Goal: Task Accomplishment & Management: Manage account settings

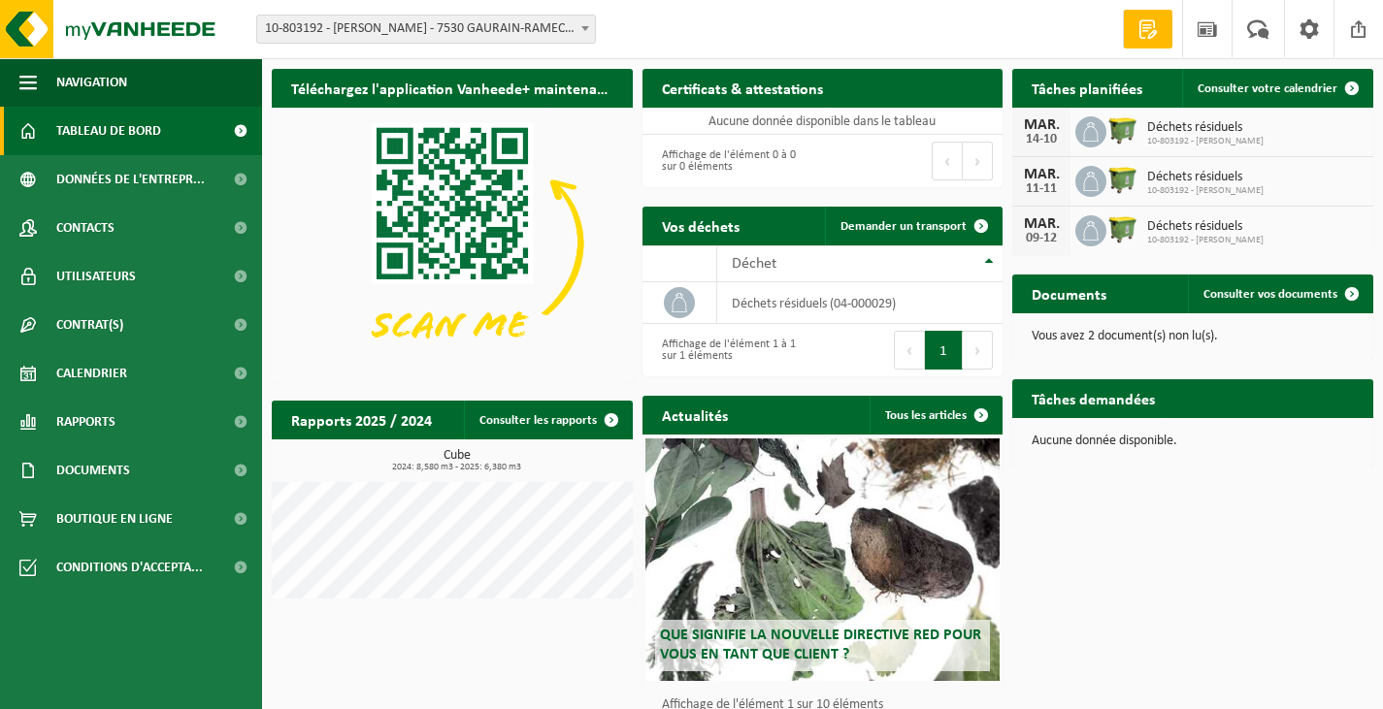
click at [1236, 139] on span "10-803192 - [PERSON_NAME]" at bounding box center [1205, 142] width 116 height 12
click at [1079, 137] on span at bounding box center [1090, 131] width 31 height 31
click at [674, 294] on icon at bounding box center [678, 302] width 19 height 19
click at [941, 342] on button "1" at bounding box center [944, 350] width 38 height 39
click at [1254, 92] on span "Consulter votre calendrier" at bounding box center [1267, 88] width 140 height 13
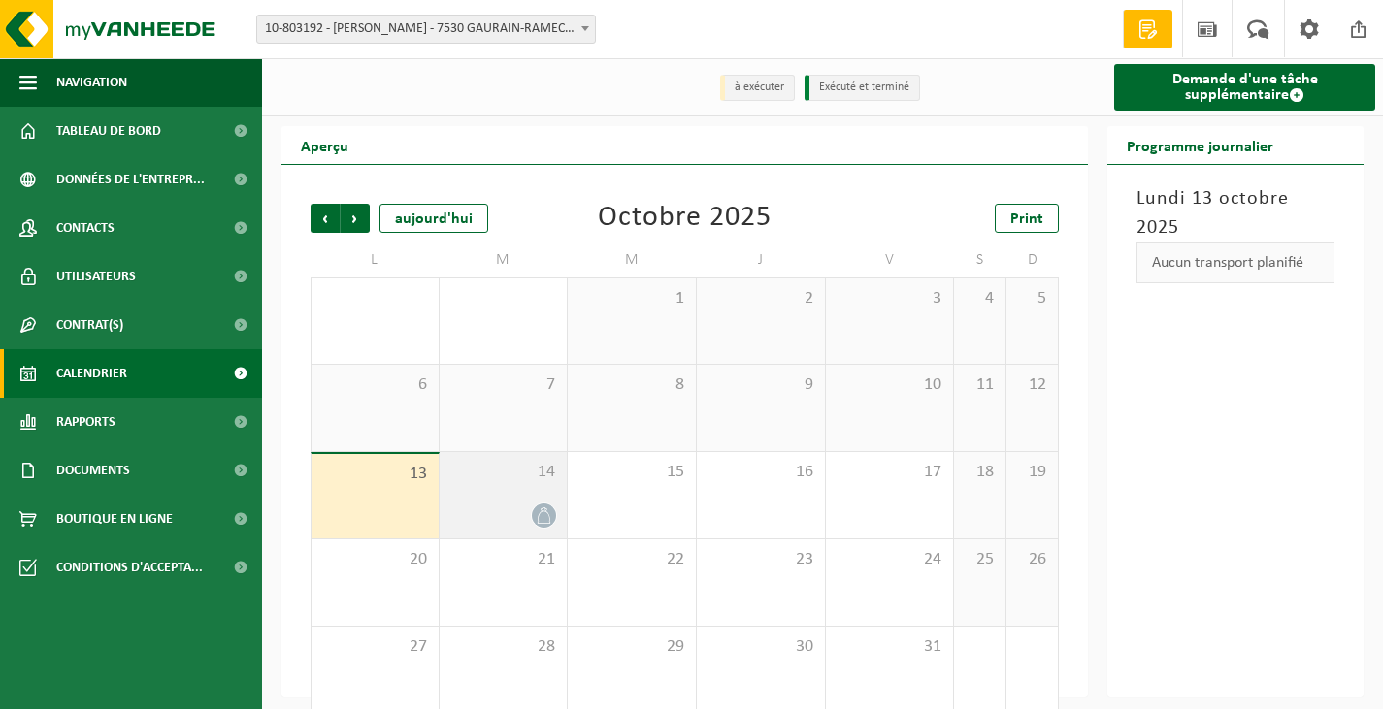
click at [530, 510] on div at bounding box center [503, 516] width 109 height 26
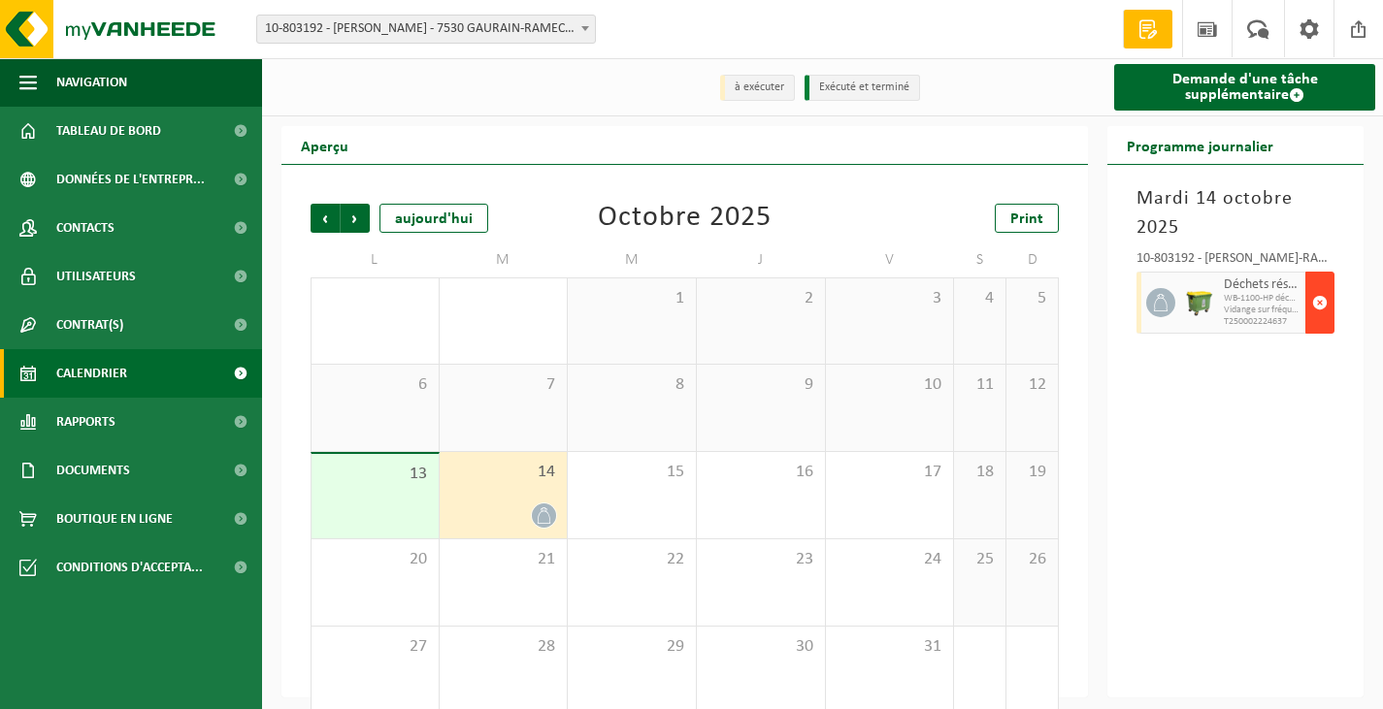
click at [1319, 302] on span "button" at bounding box center [1320, 302] width 16 height 39
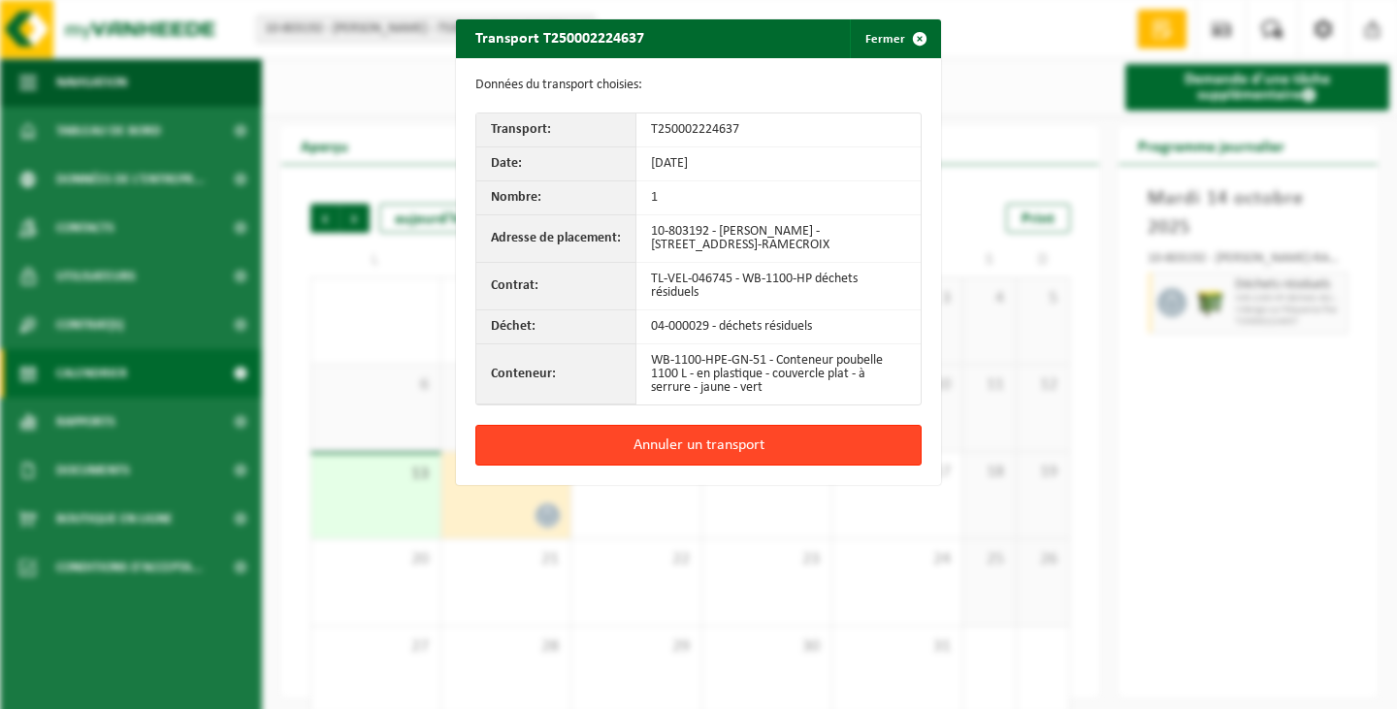
click at [851, 454] on button "Annuler un transport" at bounding box center [698, 445] width 446 height 41
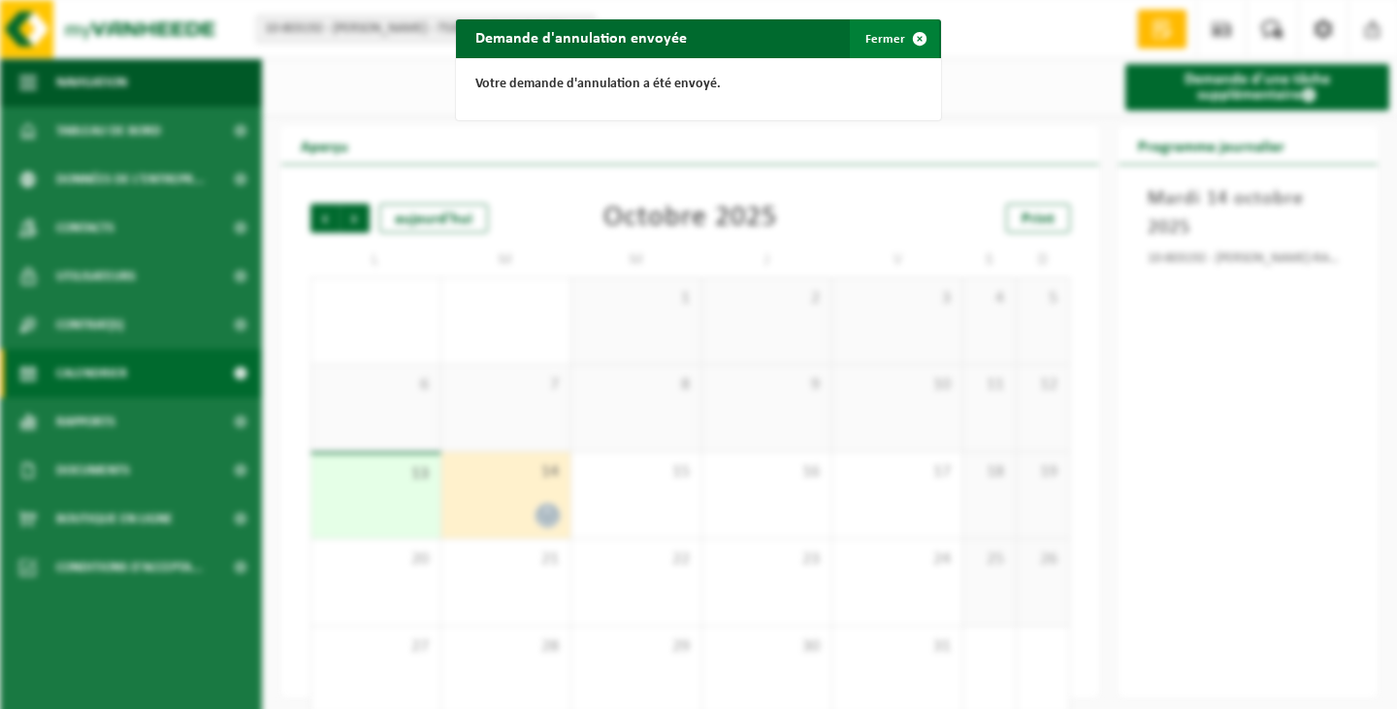
click at [879, 40] on button "Fermer" at bounding box center [894, 38] width 89 height 39
